Goal: Transaction & Acquisition: Book appointment/travel/reservation

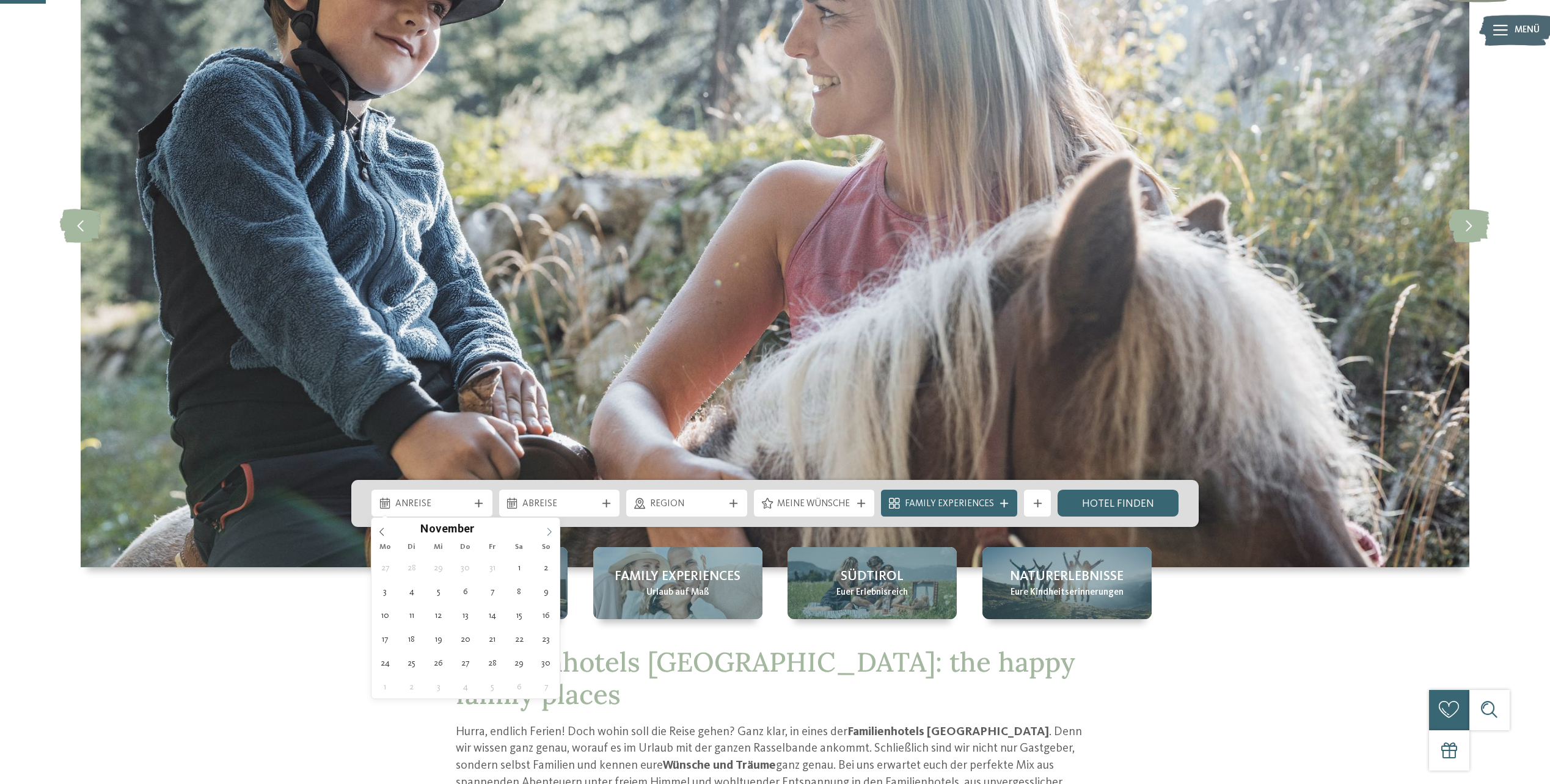
click at [548, 533] on icon at bounding box center [549, 532] width 8 height 8
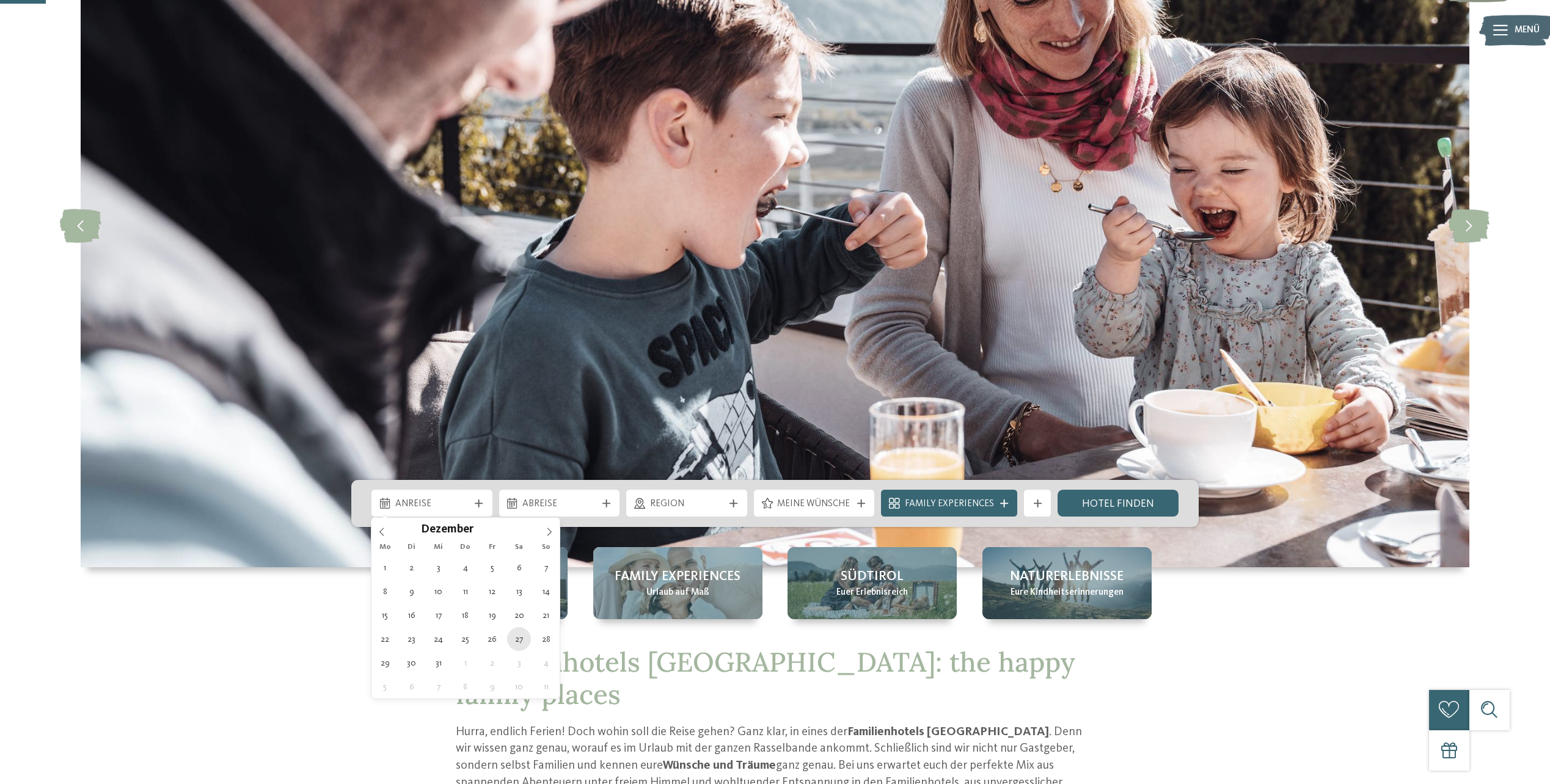
type div "[DATE]"
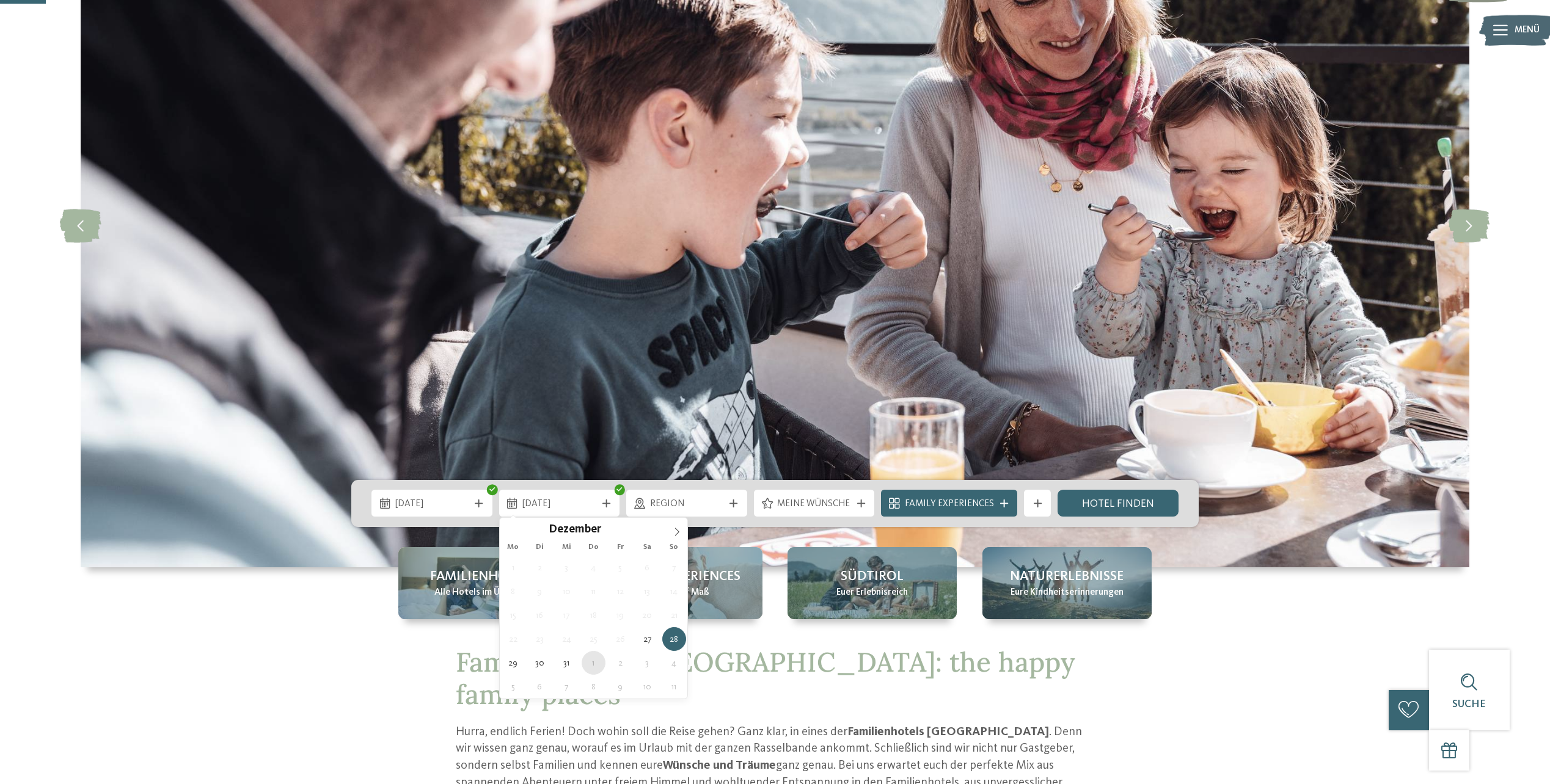
type div "[DATE]"
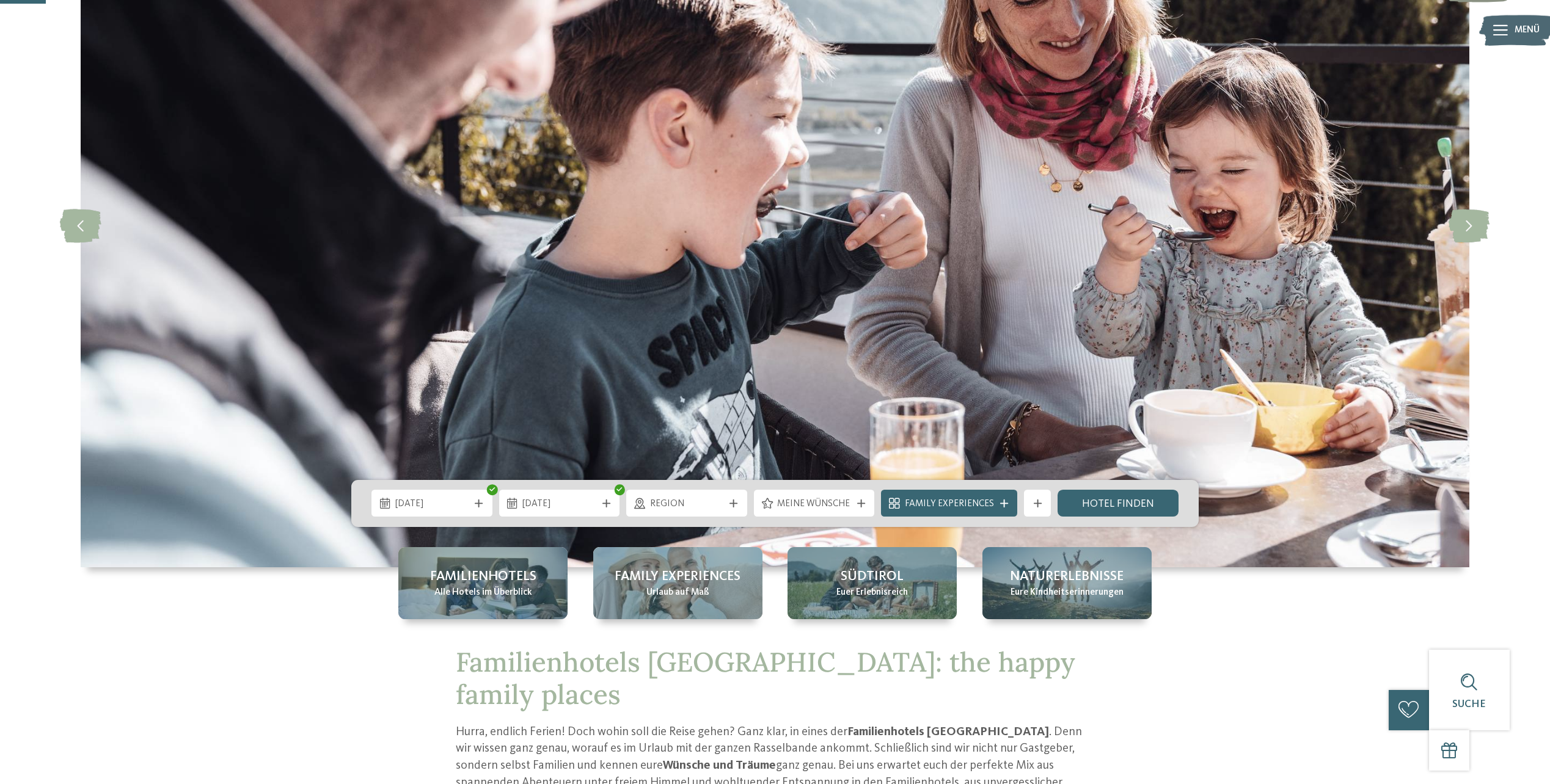
click at [687, 512] on div "Region" at bounding box center [686, 503] width 121 height 27
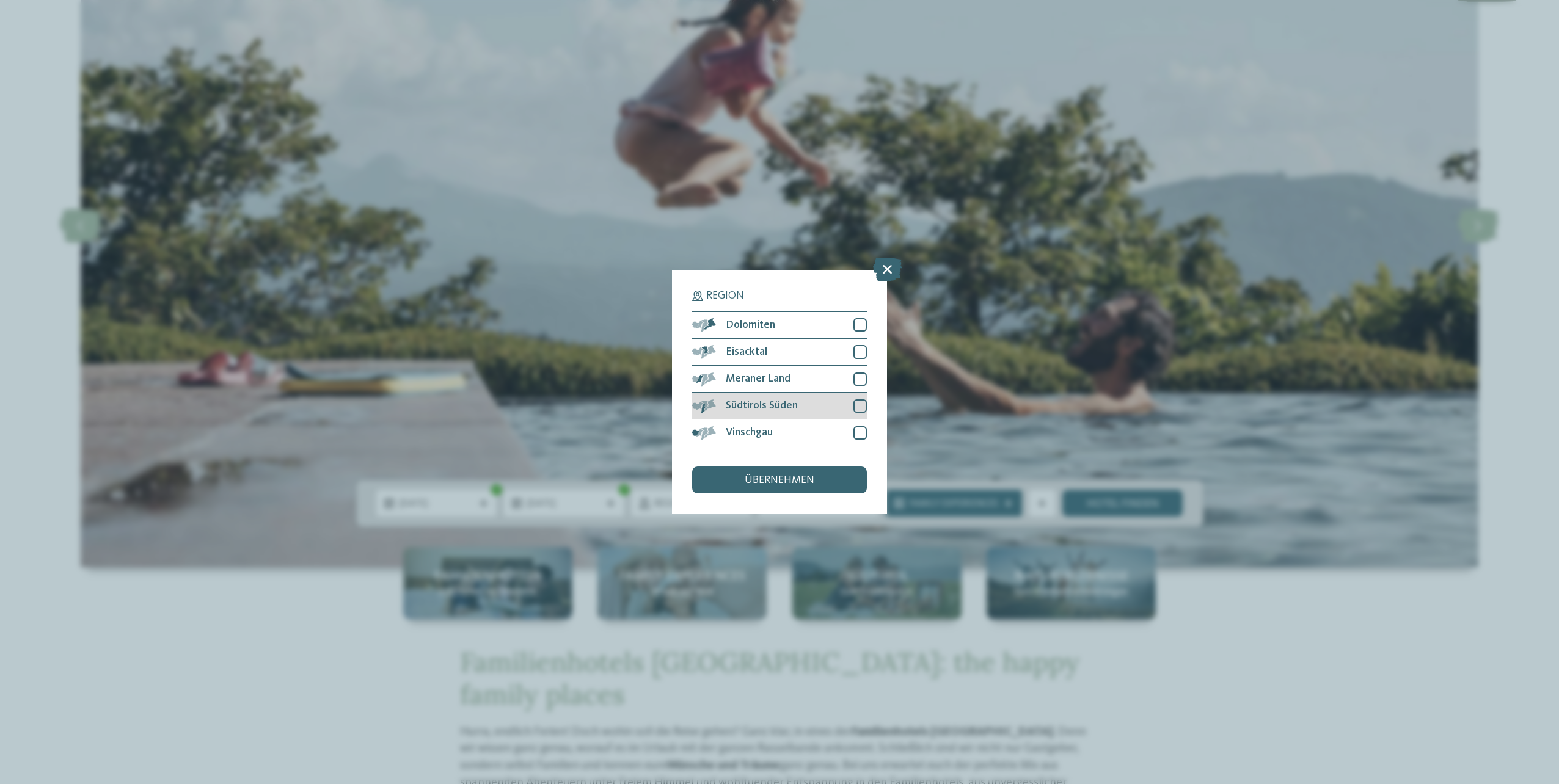
click at [854, 408] on div at bounding box center [859, 406] width 13 height 13
click at [813, 477] on span "übernehmen" at bounding box center [779, 481] width 70 height 11
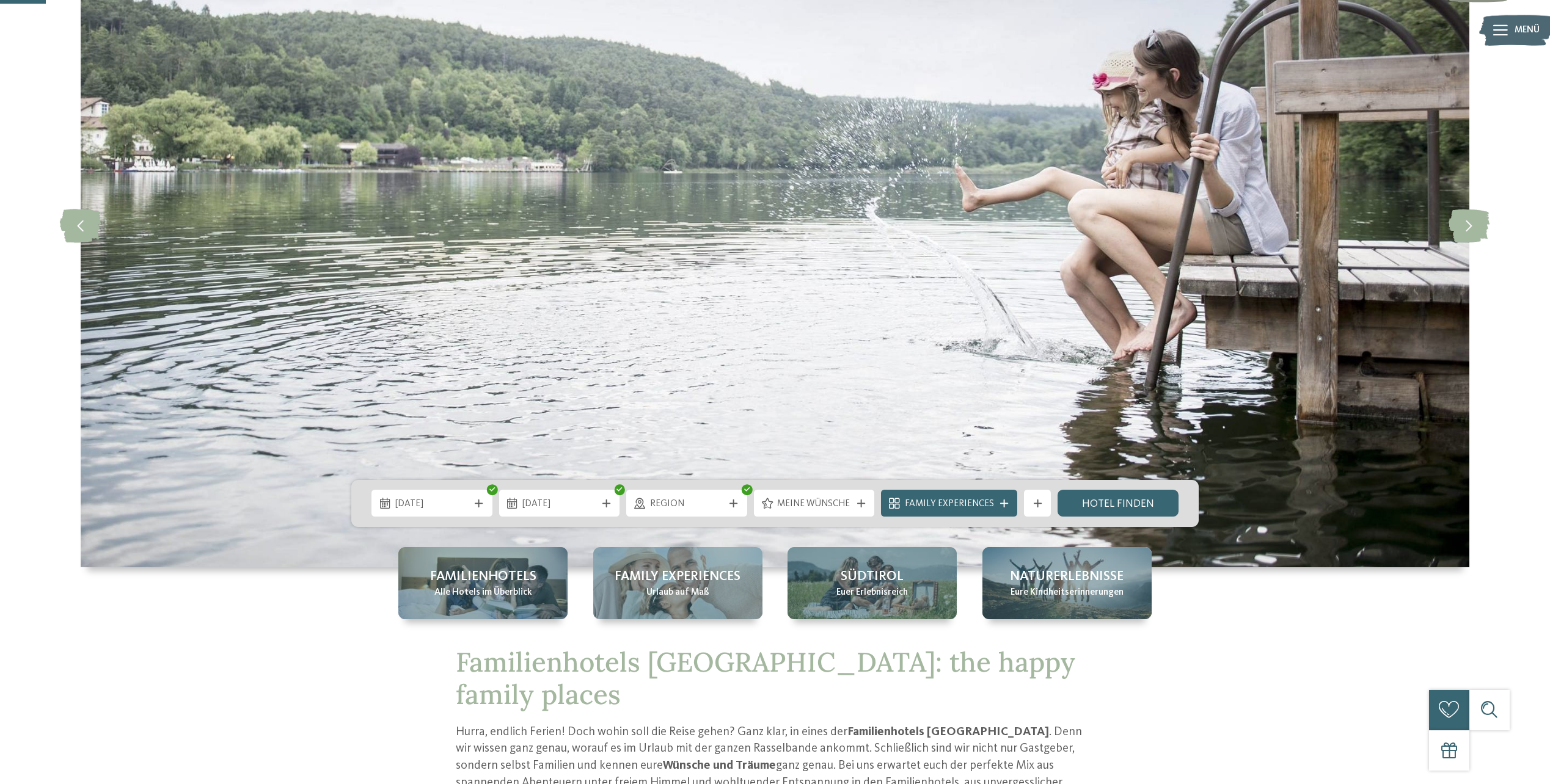
click at [791, 508] on span "Meine Wünsche" at bounding box center [814, 504] width 74 height 13
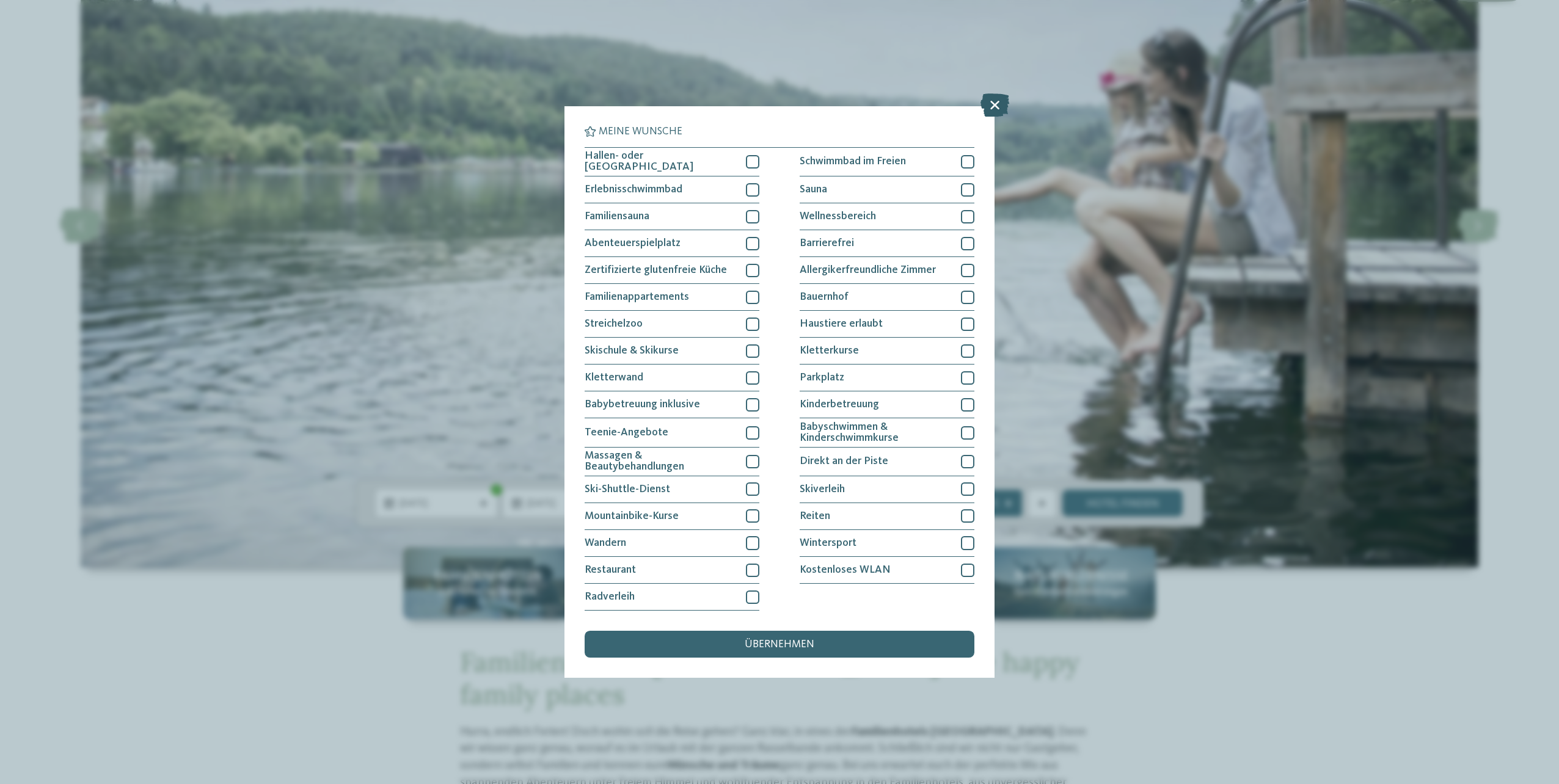
click at [987, 100] on icon at bounding box center [994, 105] width 29 height 23
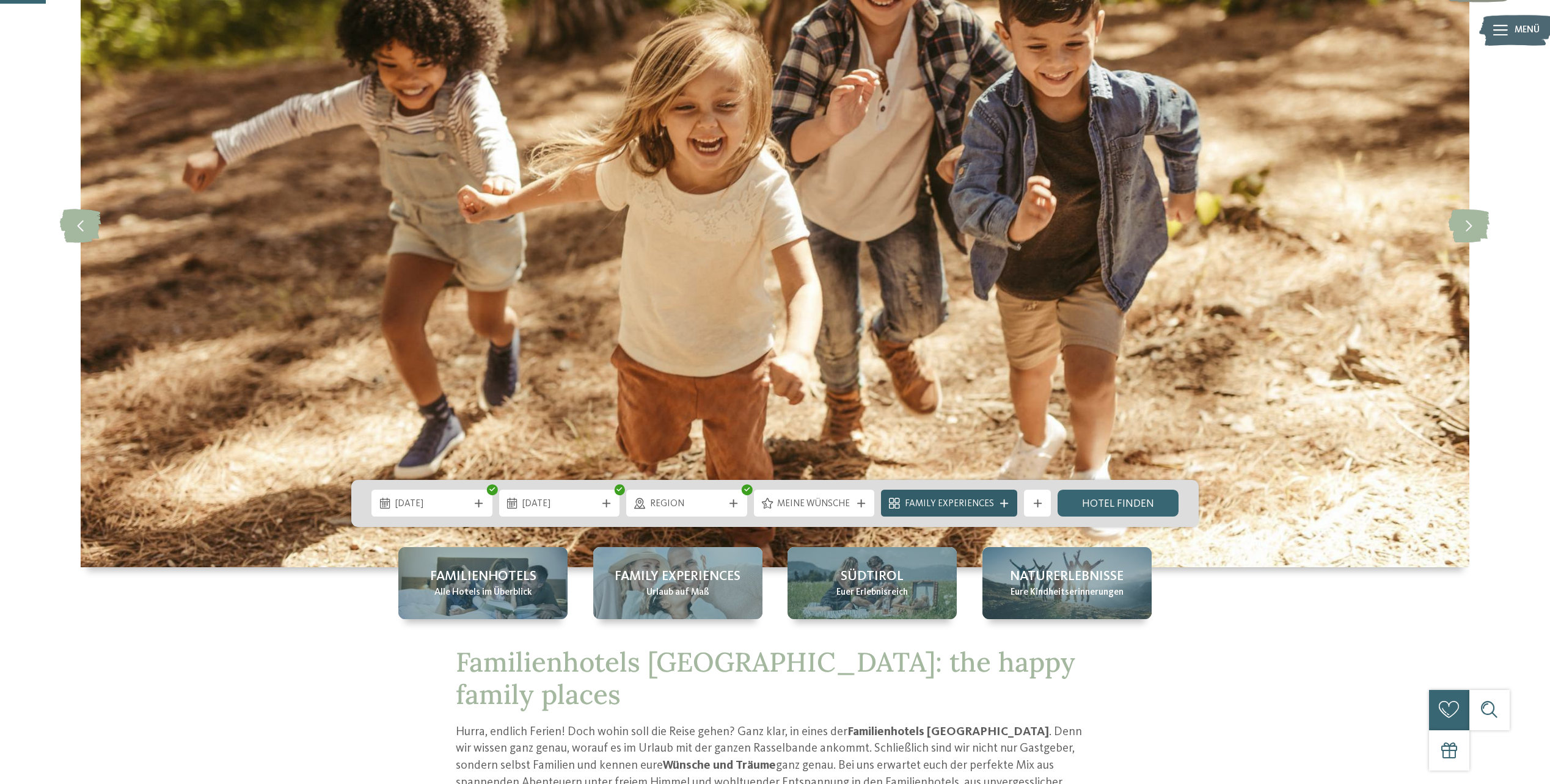
click at [1000, 501] on icon at bounding box center [1004, 503] width 8 height 8
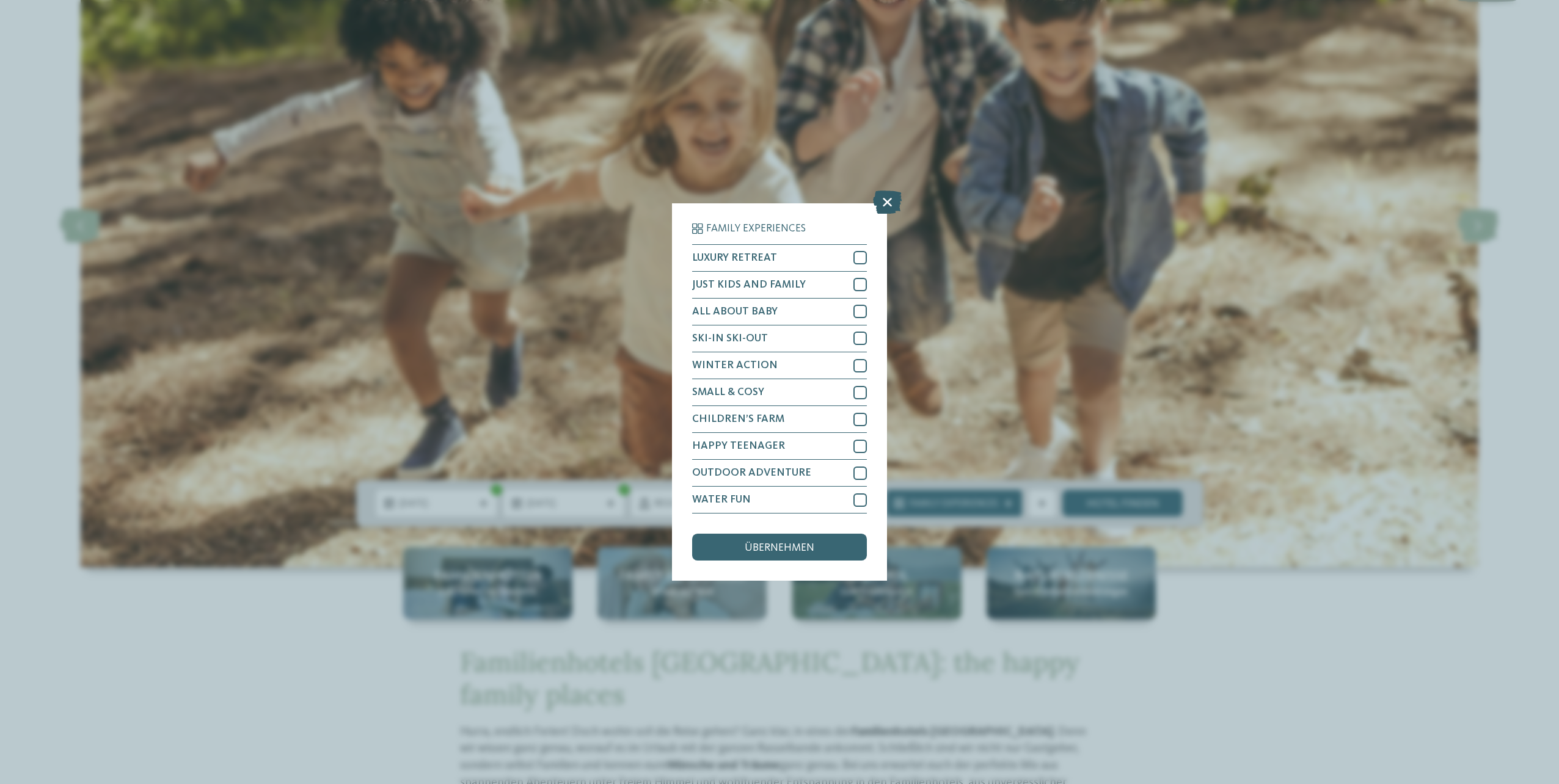
click at [878, 193] on icon at bounding box center [886, 201] width 29 height 23
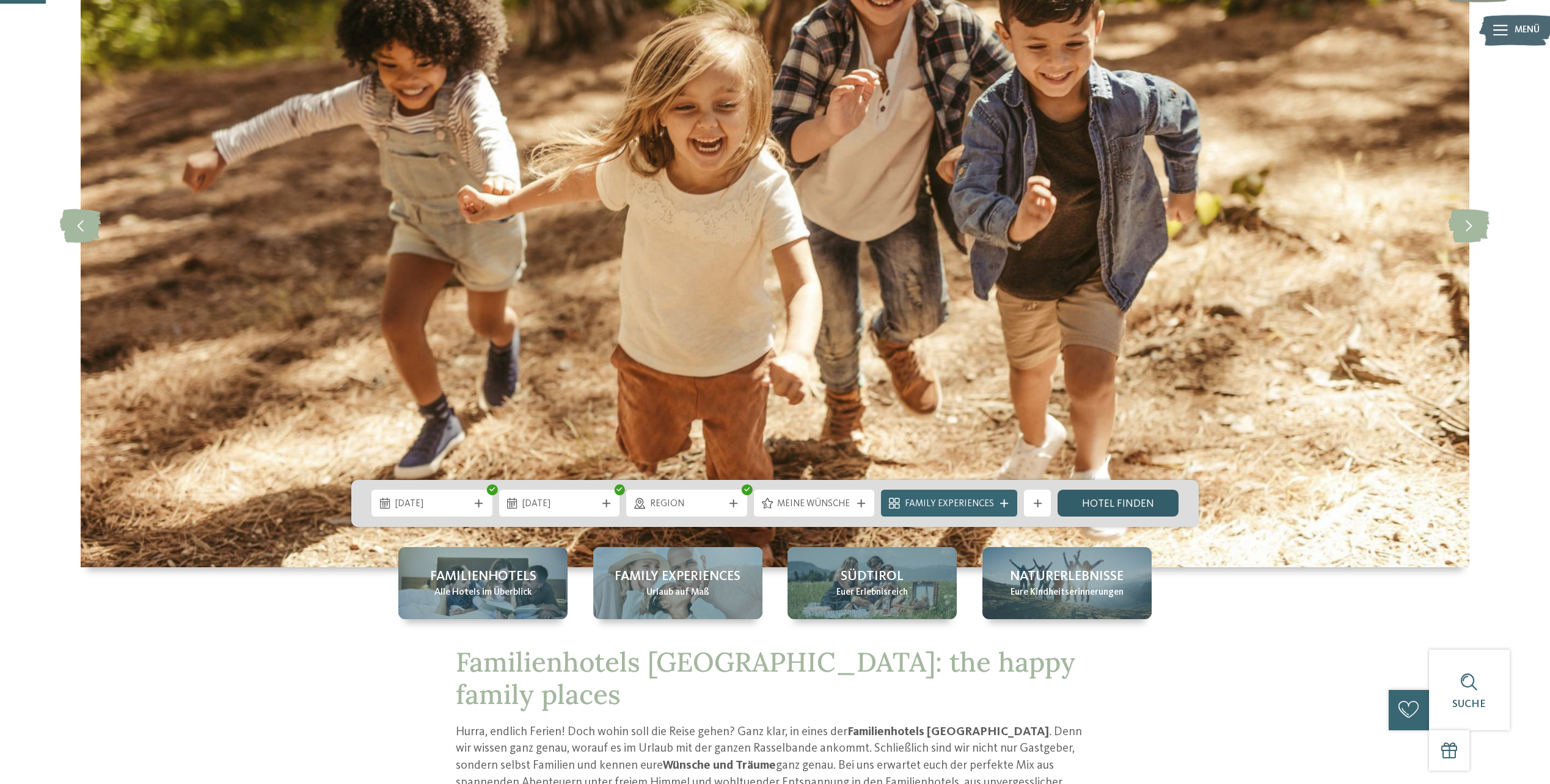
click at [1103, 514] on link "Hotel finden" at bounding box center [1118, 503] width 121 height 27
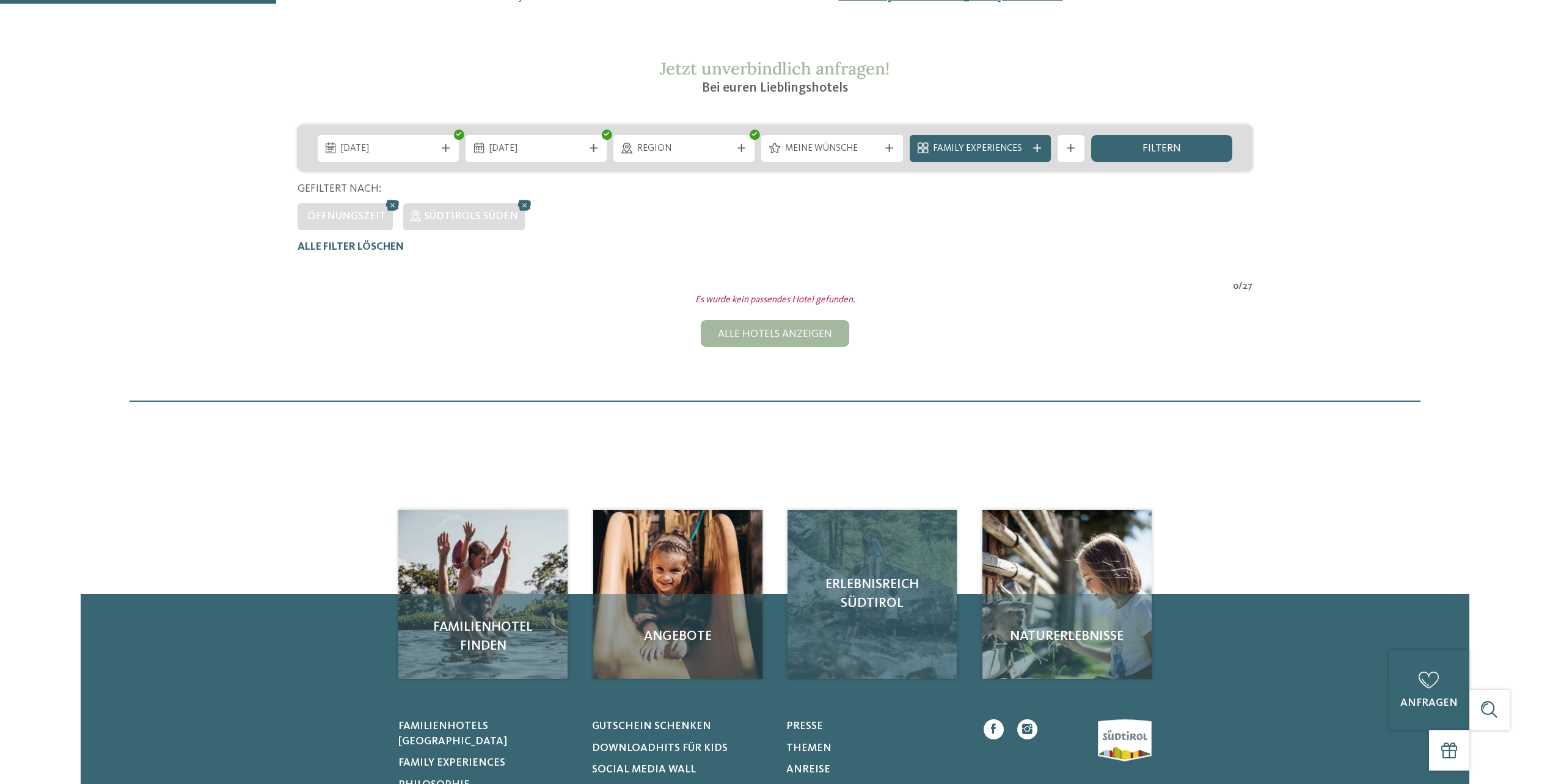
scroll to position [61, 0]
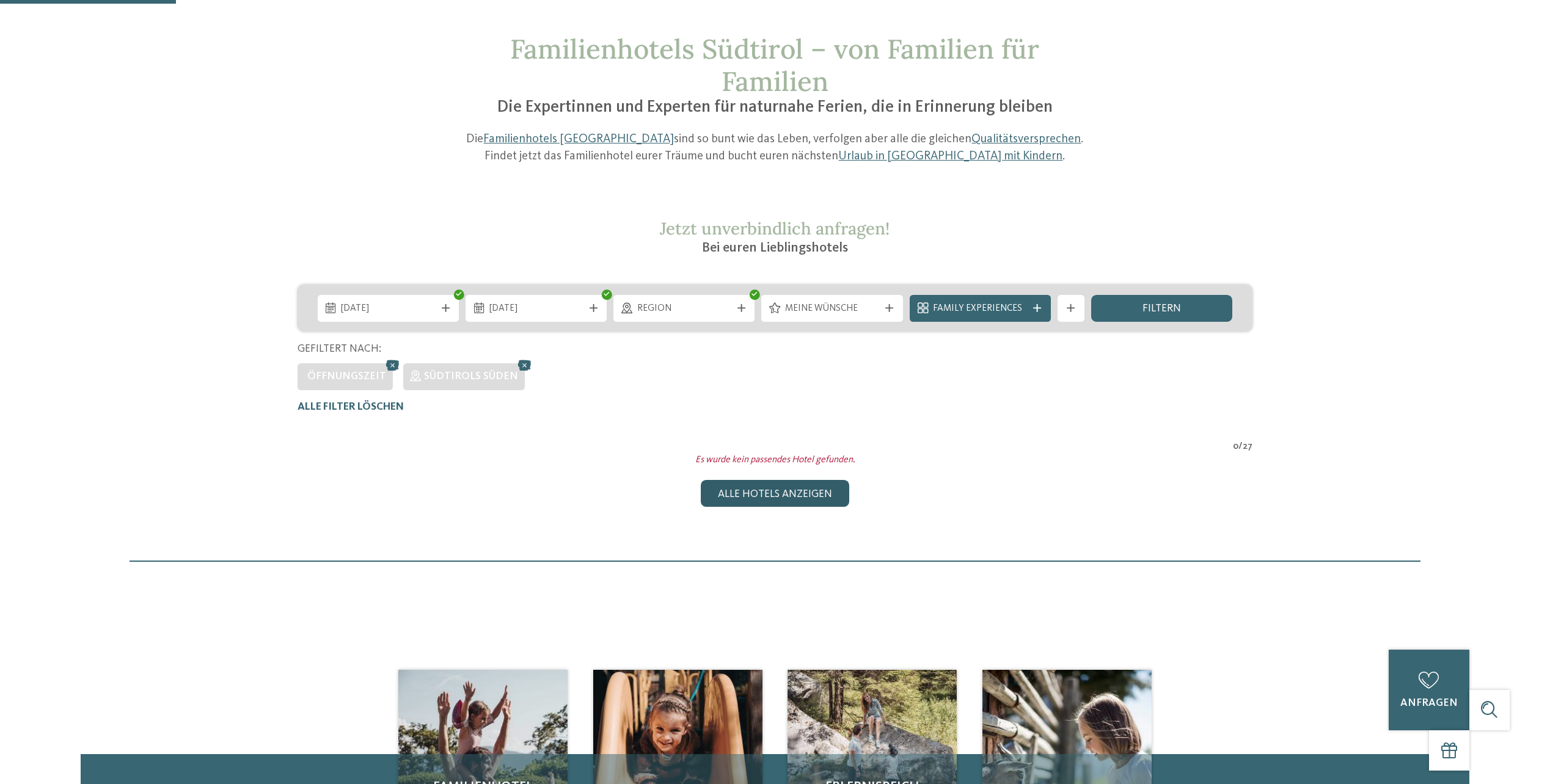
click at [791, 503] on div "Alle Hotels anzeigen" at bounding box center [774, 493] width 148 height 27
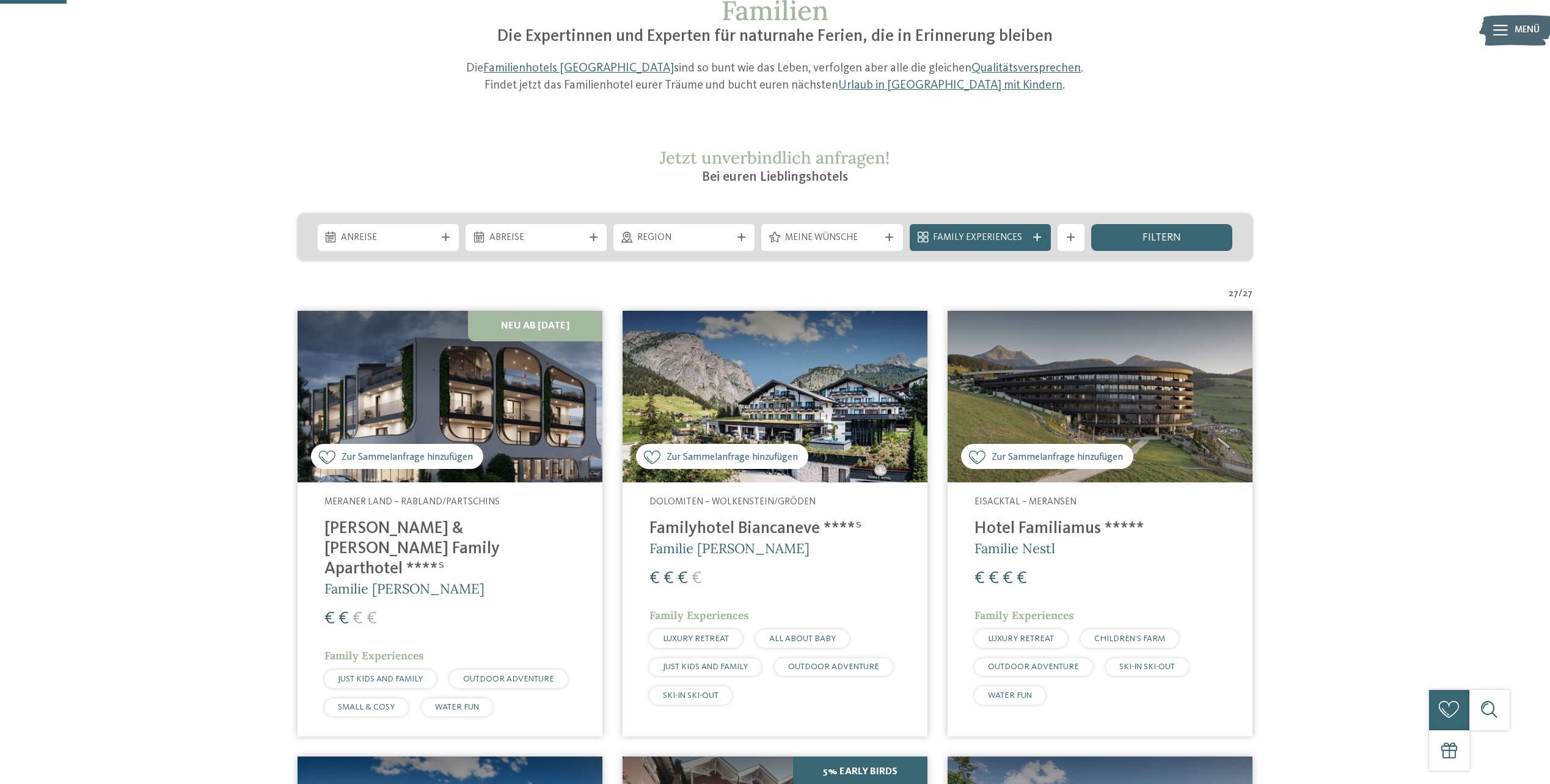
scroll to position [121, 0]
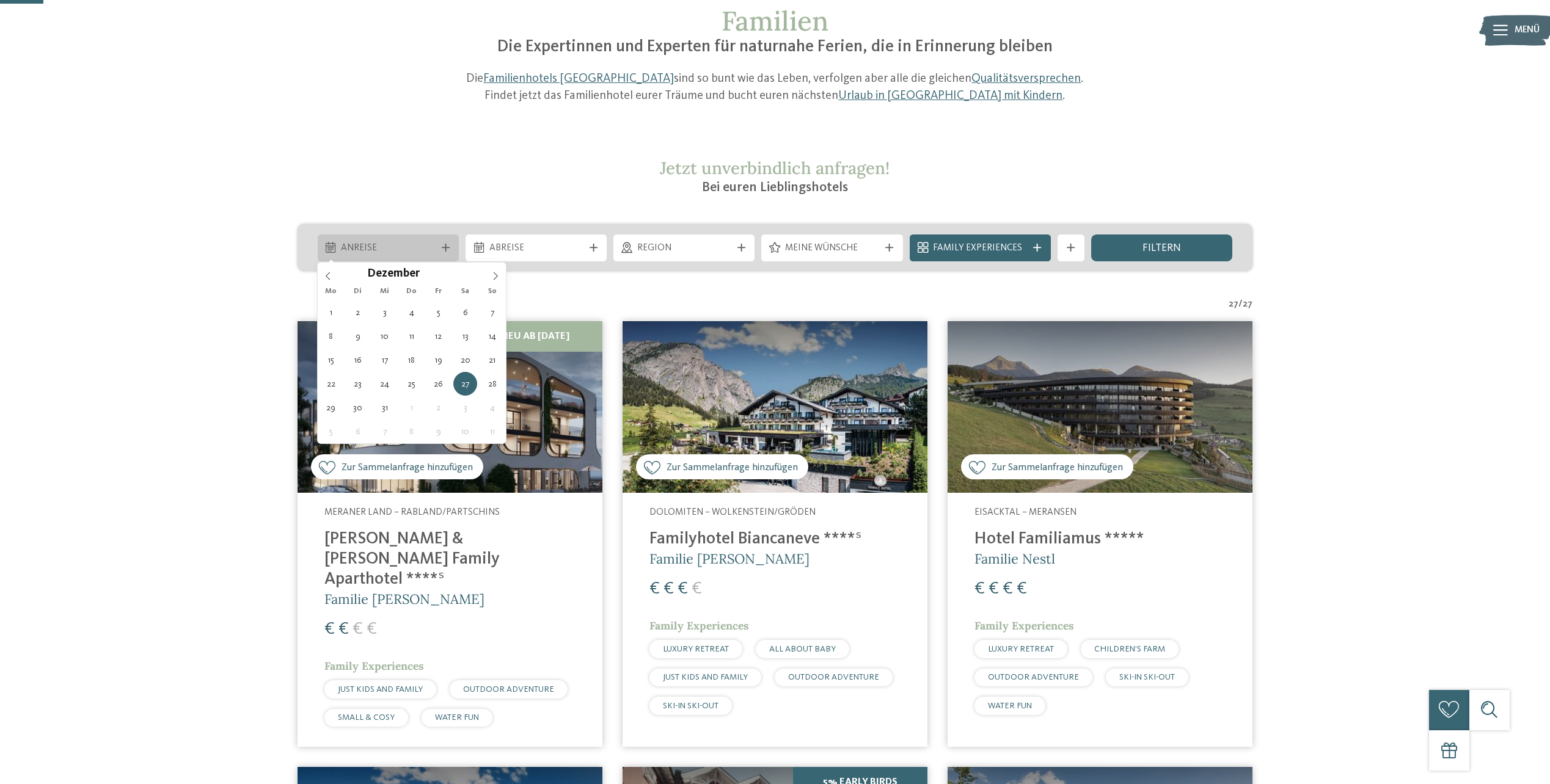
click at [406, 246] on span "Anreise" at bounding box center [388, 248] width 94 height 13
click at [490, 275] on span at bounding box center [496, 273] width 21 height 21
type input "****"
click at [327, 278] on icon at bounding box center [328, 276] width 8 height 8
type div "[DATE]"
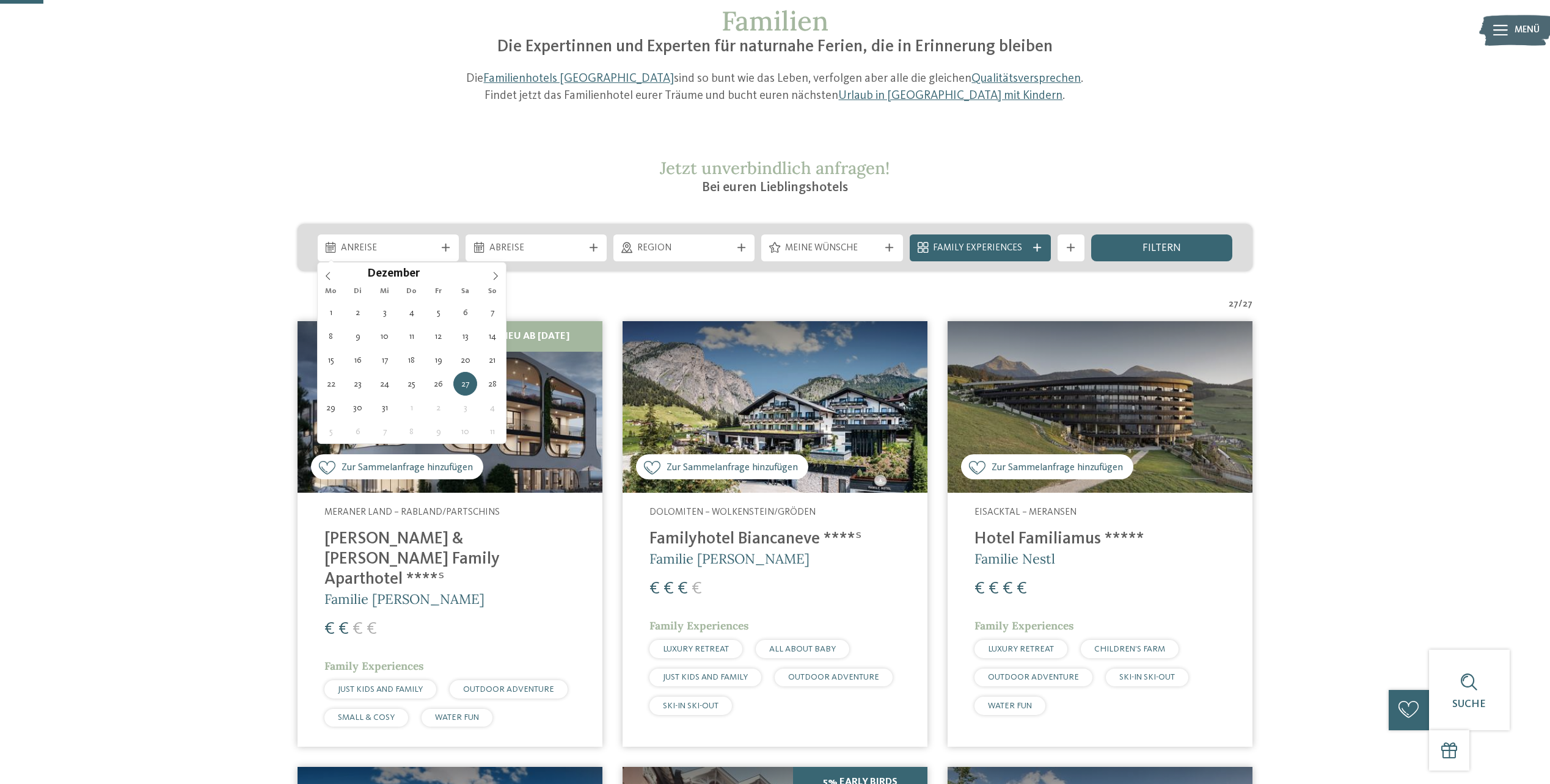
type input "****"
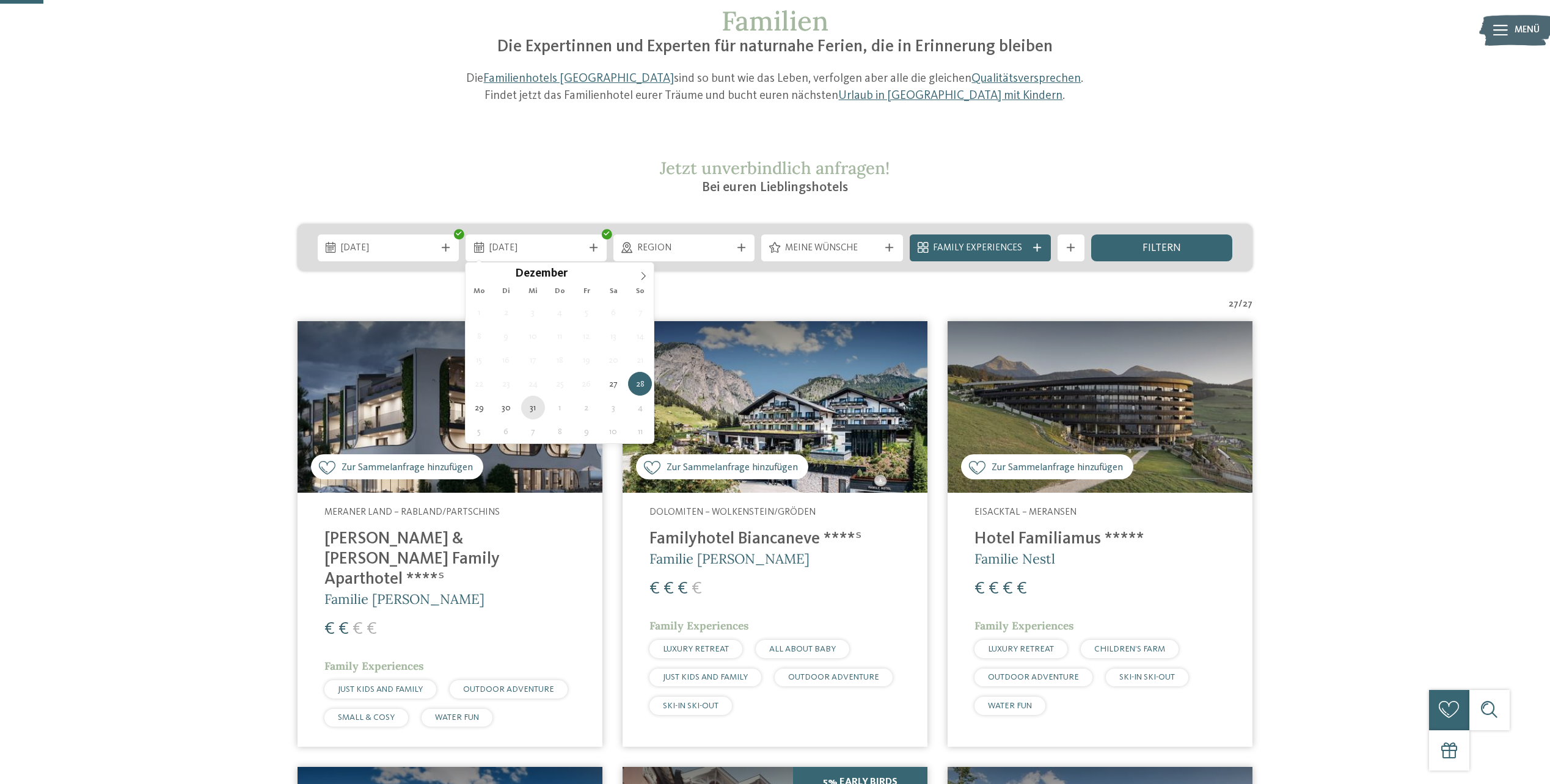
type div "31.12.2025"
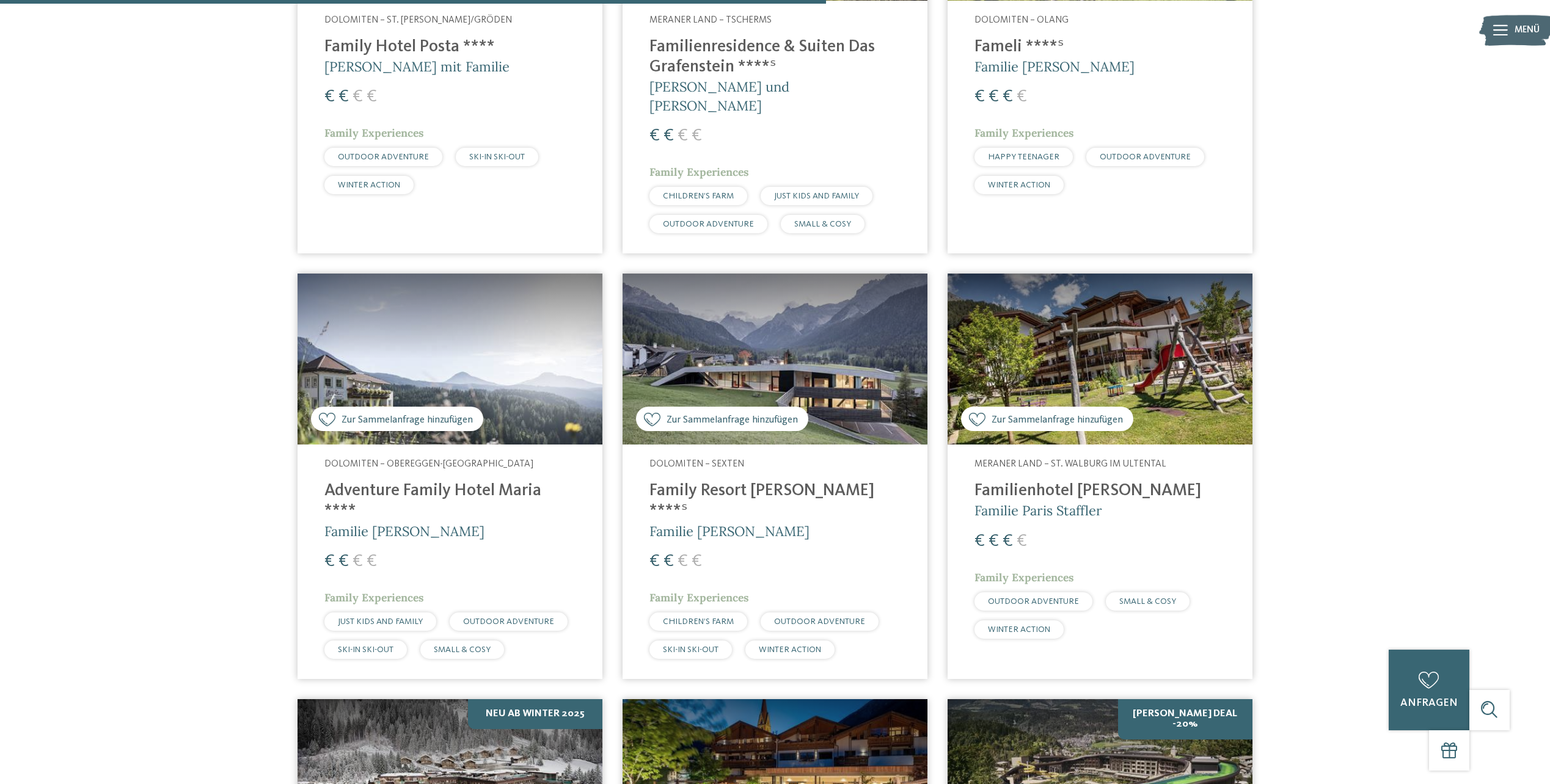
scroll to position [2076, 0]
